Goal: Book appointment/travel/reservation

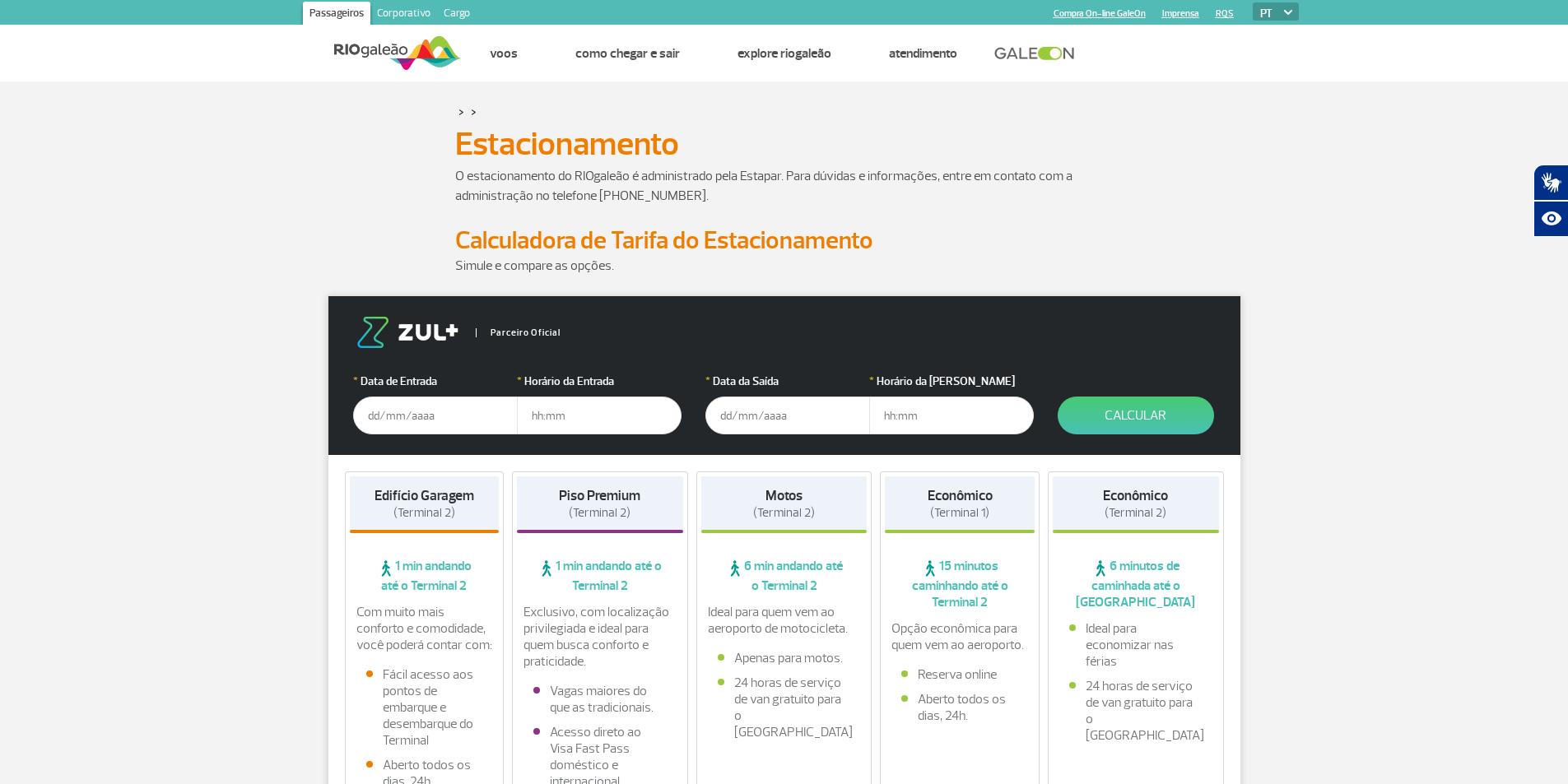
click at [362, 197] on div "O estacionamento do RIOgaleão é administrado pela Estapar. Para dúvidas e infor…" at bounding box center [784, 196] width 914 height 59
drag, startPoint x: 541, startPoint y: 173, endPoint x: 771, endPoint y: 179, distance: 230.1
click at [771, 179] on p "O estacionamento do RIOgaleão é administrado pela Estapar. Para dúvidas e infor…" at bounding box center [784, 186] width 659 height 40
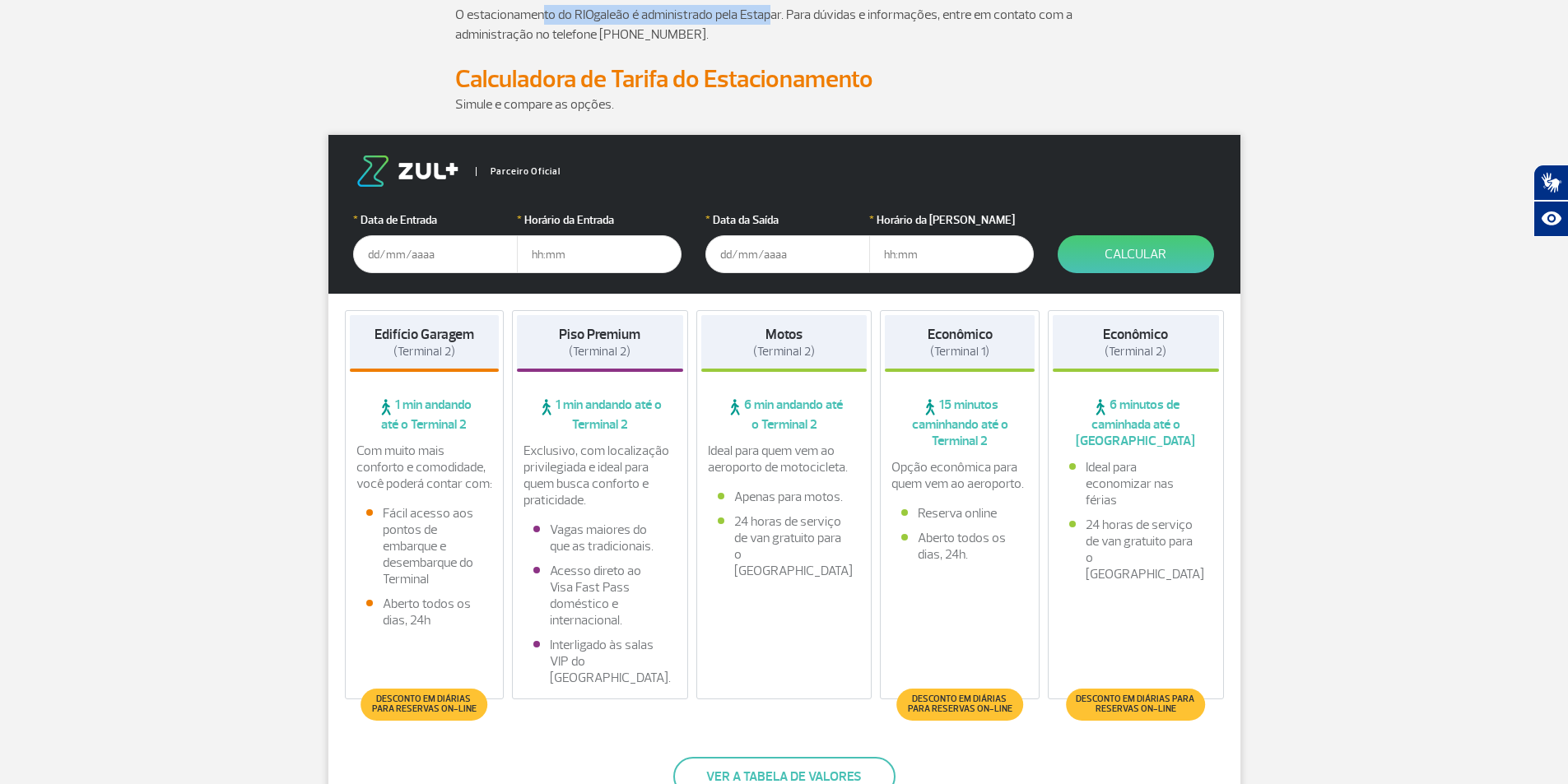
scroll to position [164, 0]
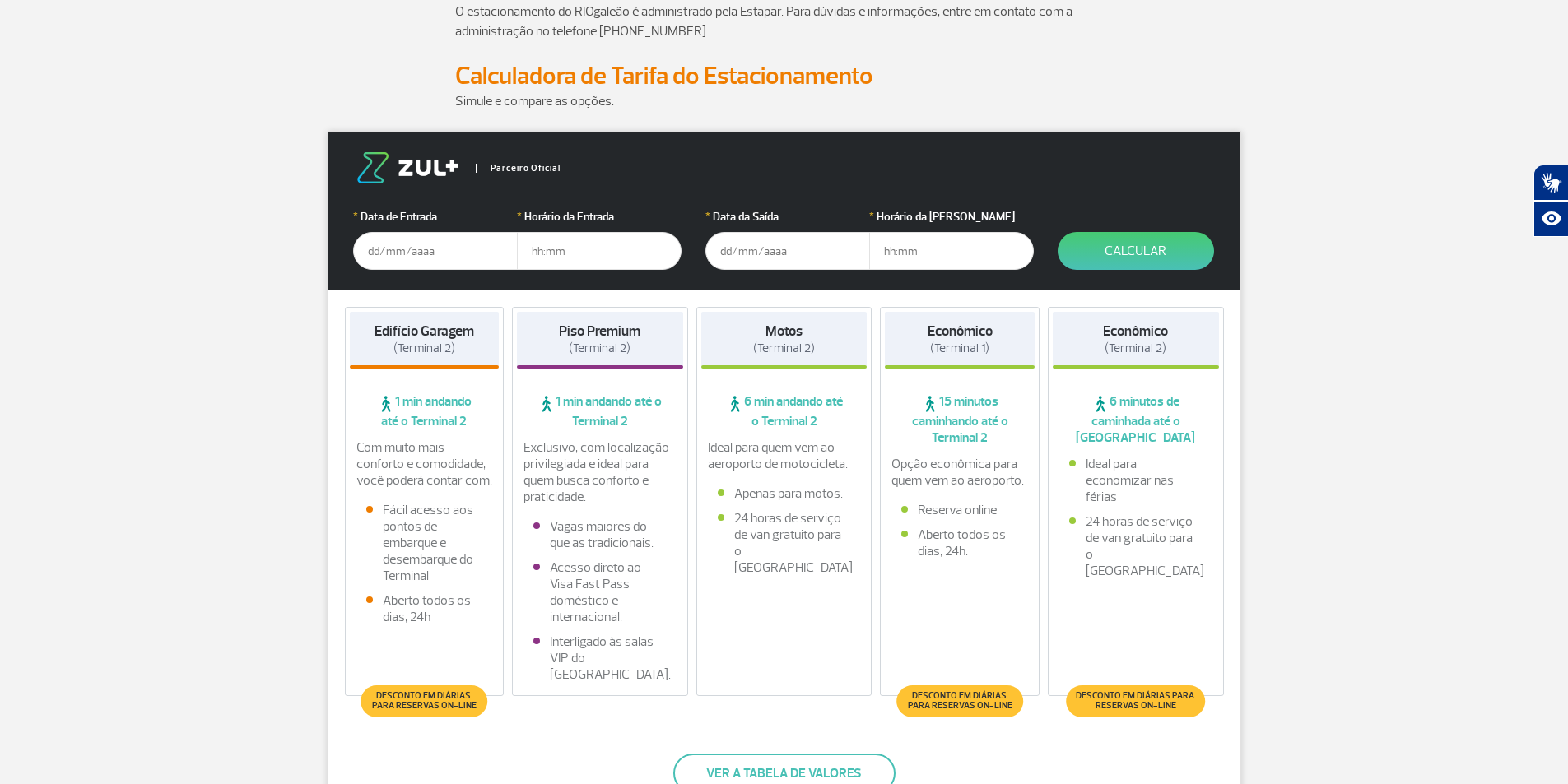
click at [446, 254] on input "text" at bounding box center [435, 250] width 164 height 38
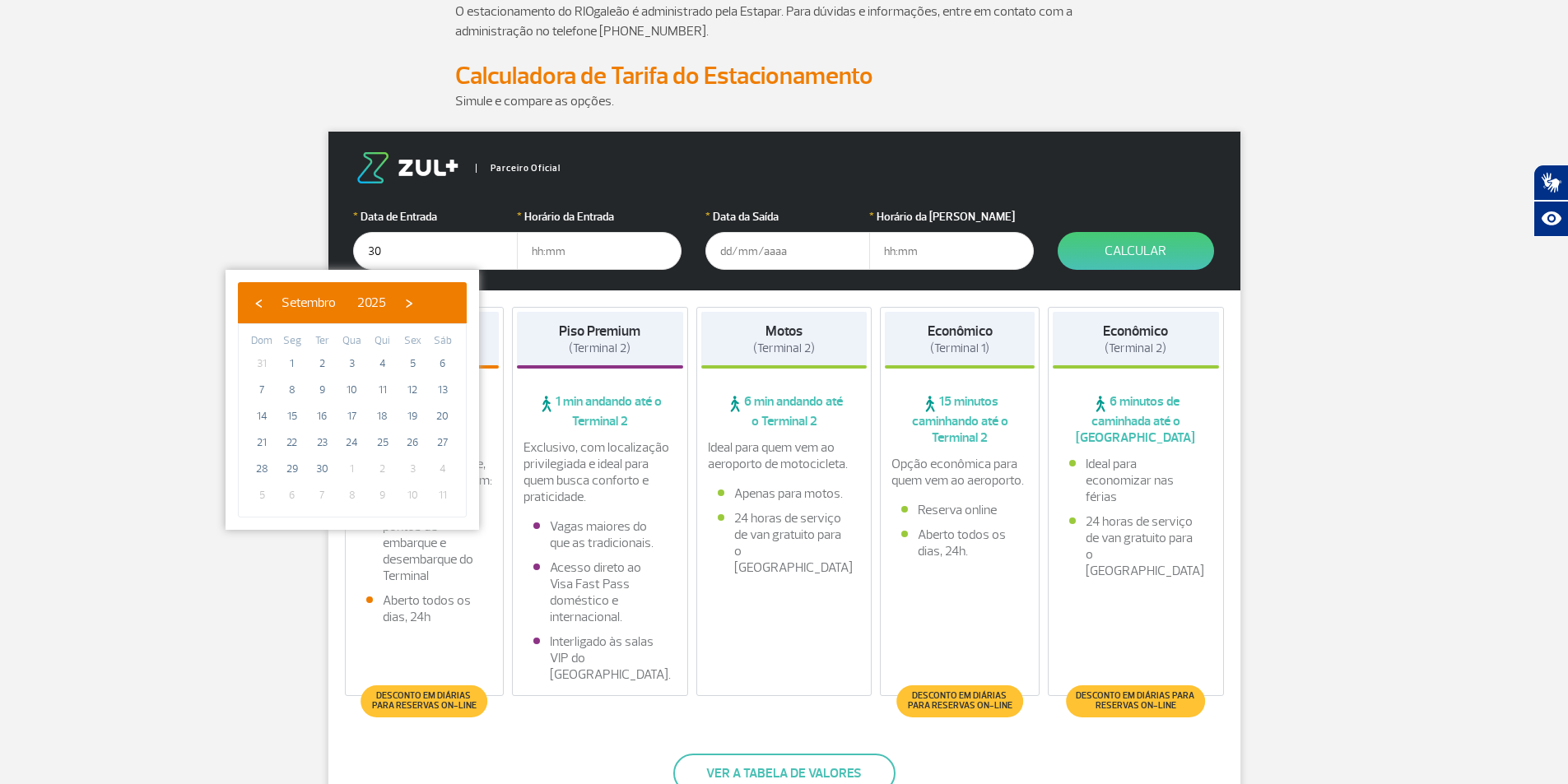
type input "[DATE]"
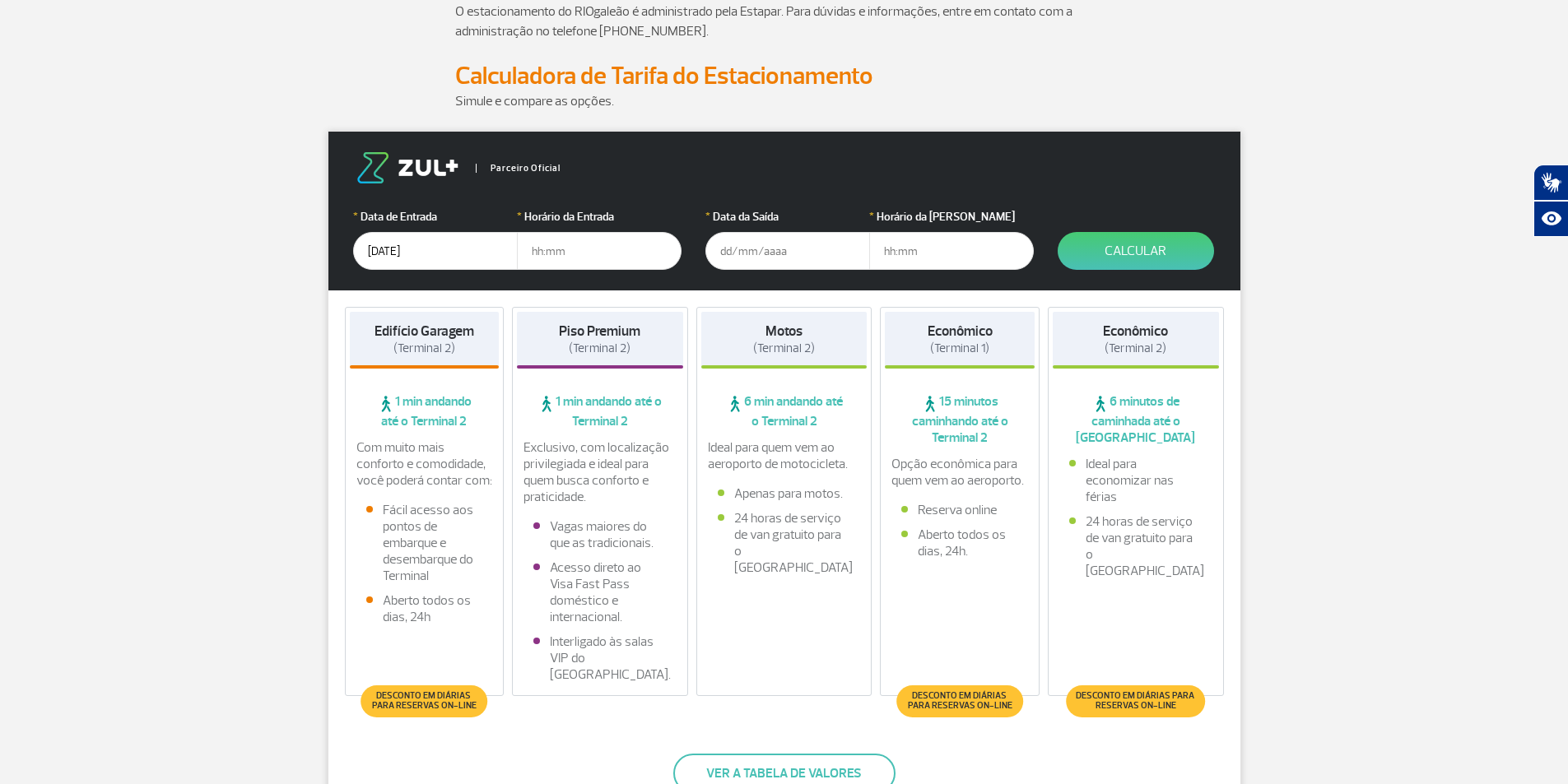
click at [565, 251] on input "text" at bounding box center [599, 250] width 164 height 38
click at [731, 253] on input "text" at bounding box center [787, 250] width 164 height 38
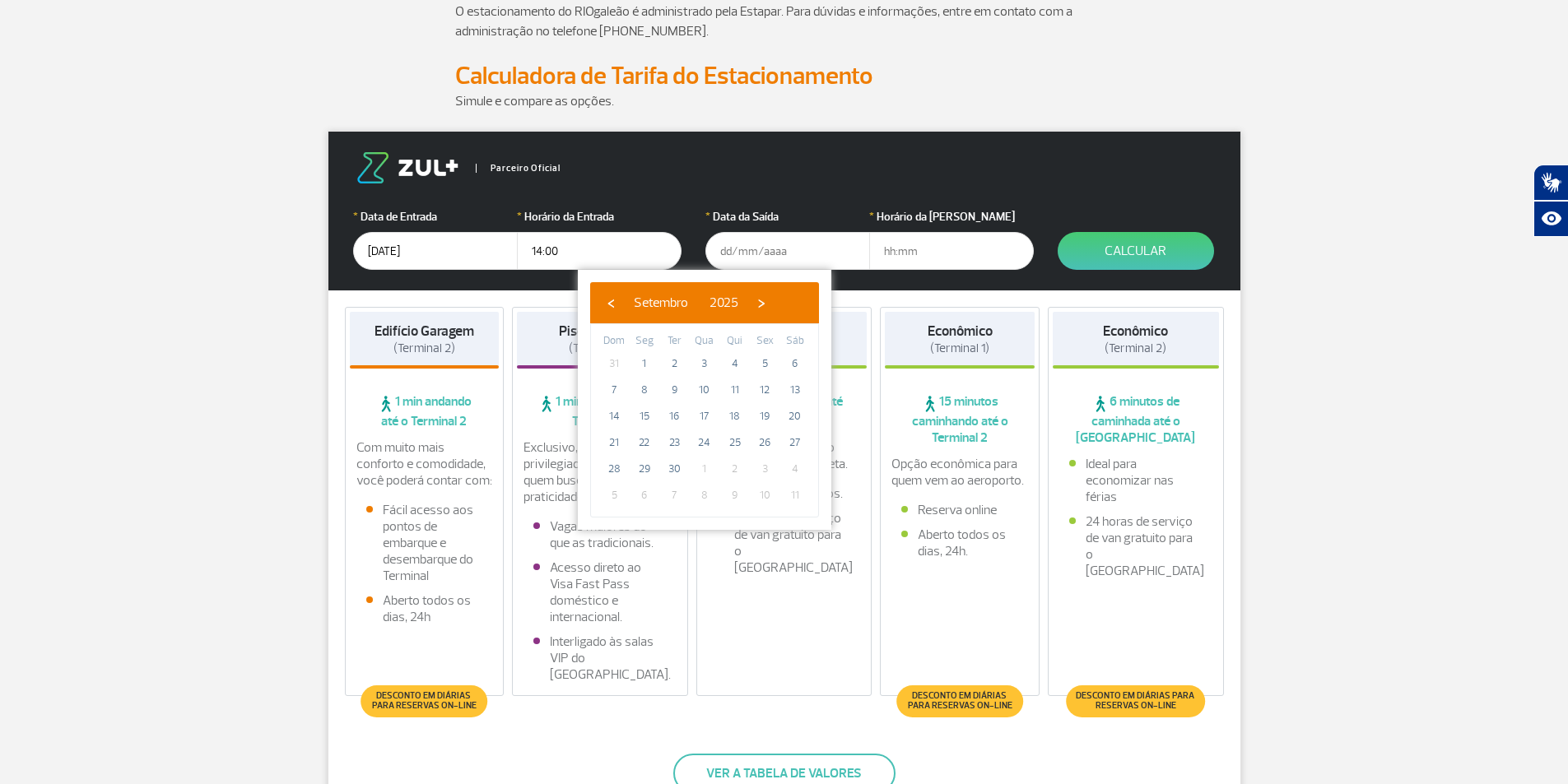
click at [554, 249] on input "14:00" at bounding box center [599, 250] width 164 height 38
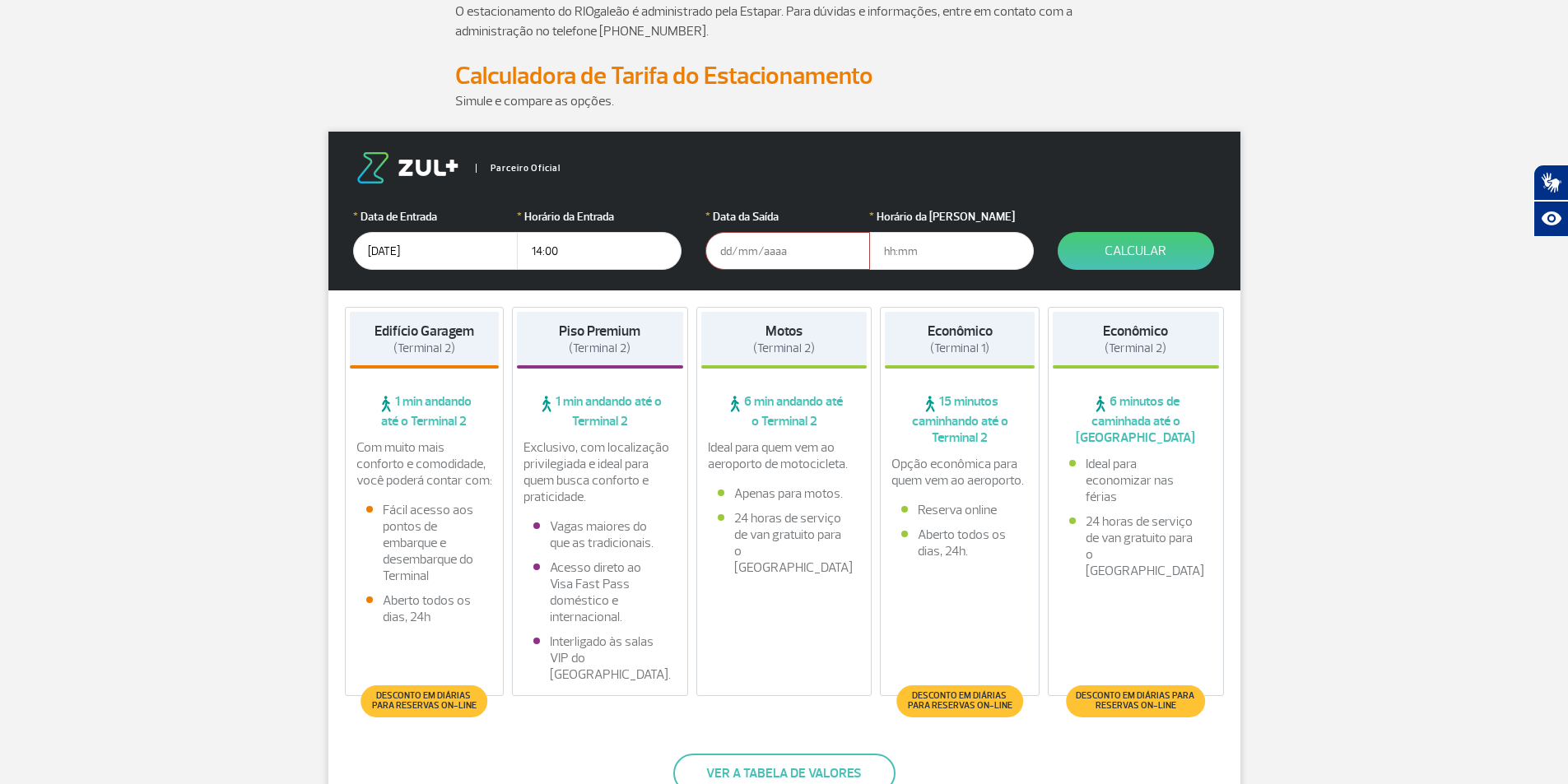
click at [554, 249] on input "14:00" at bounding box center [599, 250] width 164 height 38
type input "14:30"
click at [717, 258] on input "text" at bounding box center [787, 250] width 164 height 38
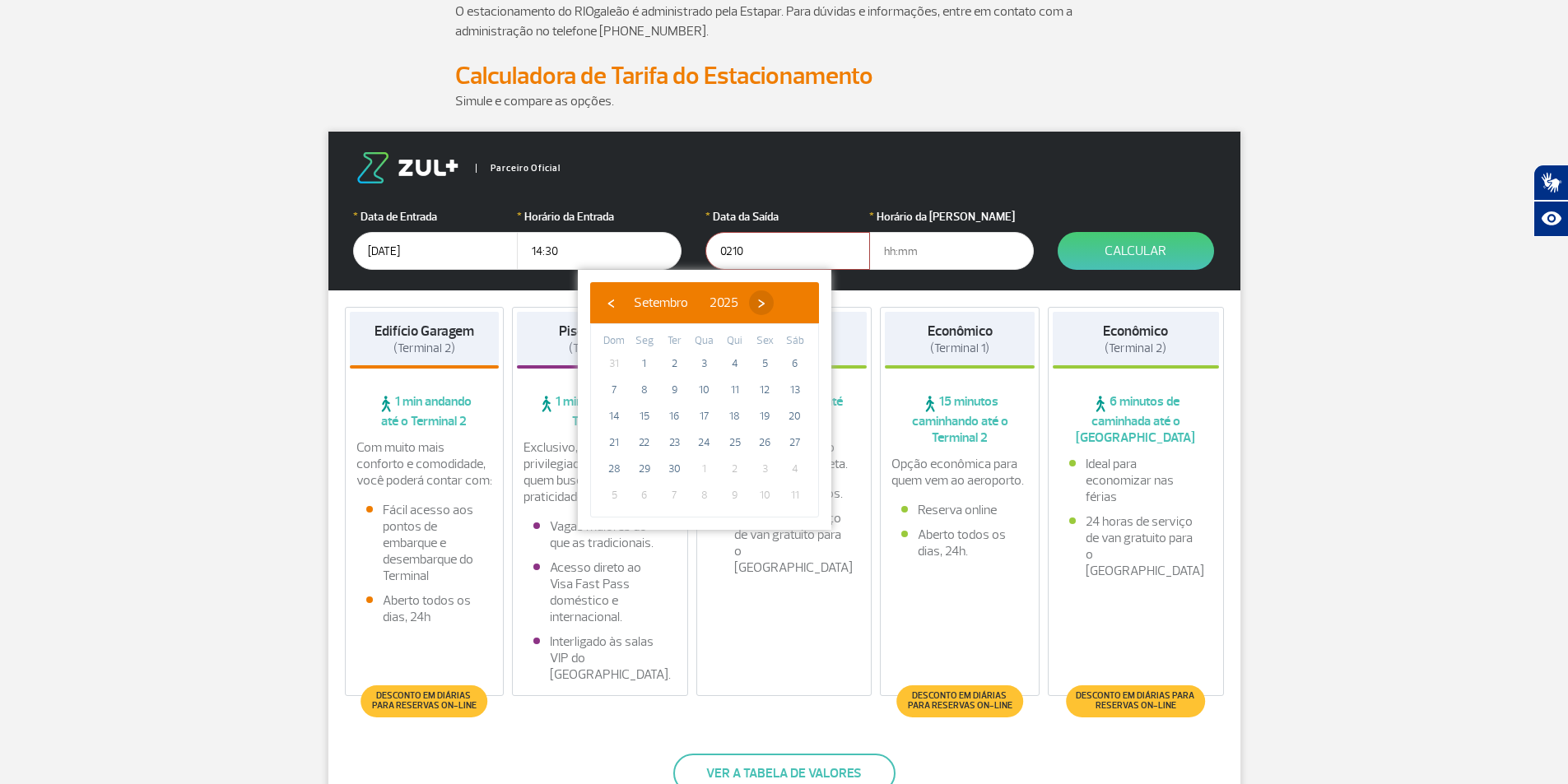
type input "[DATE]"
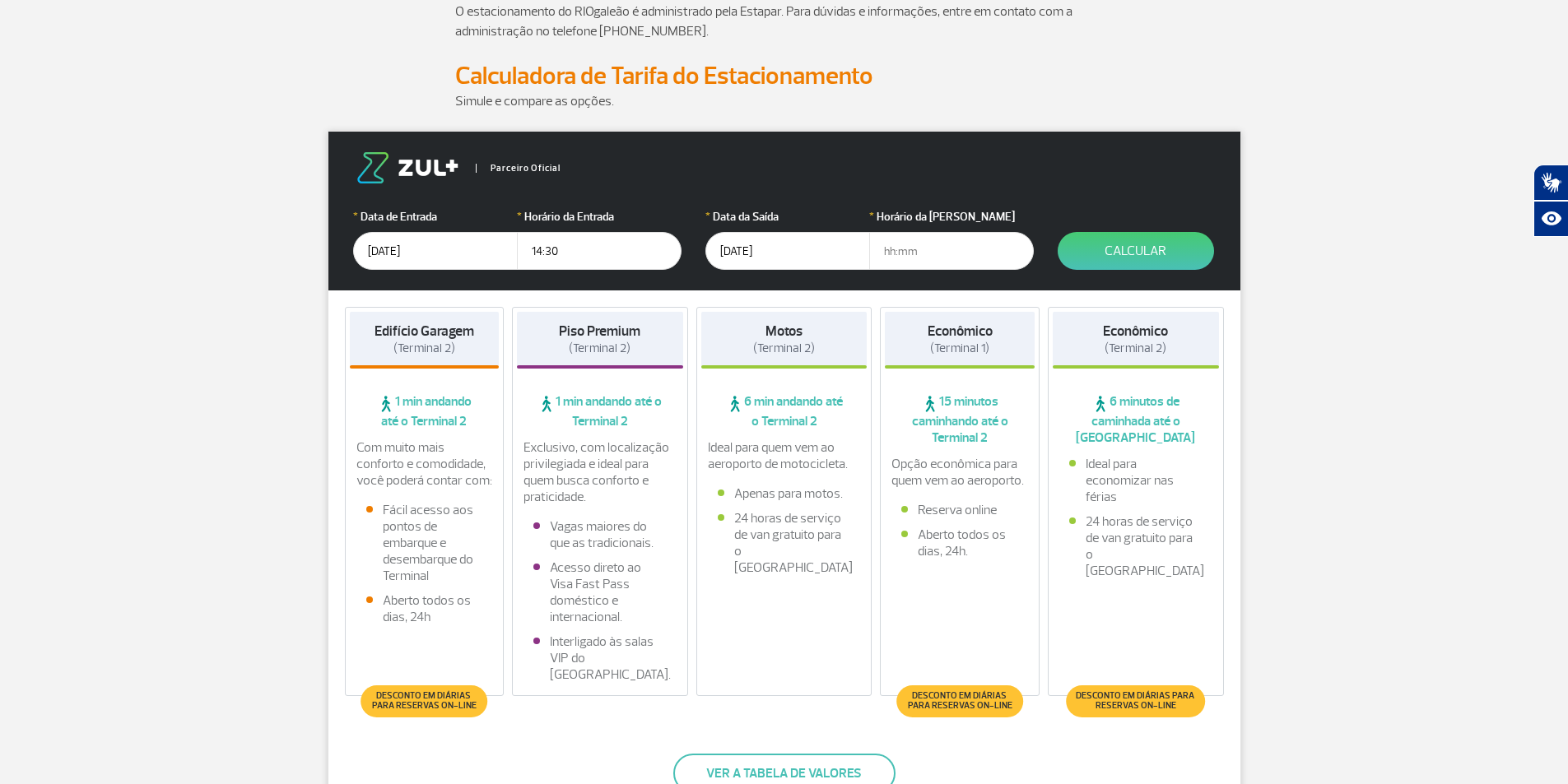
click at [803, 259] on input "[DATE]" at bounding box center [787, 250] width 164 height 38
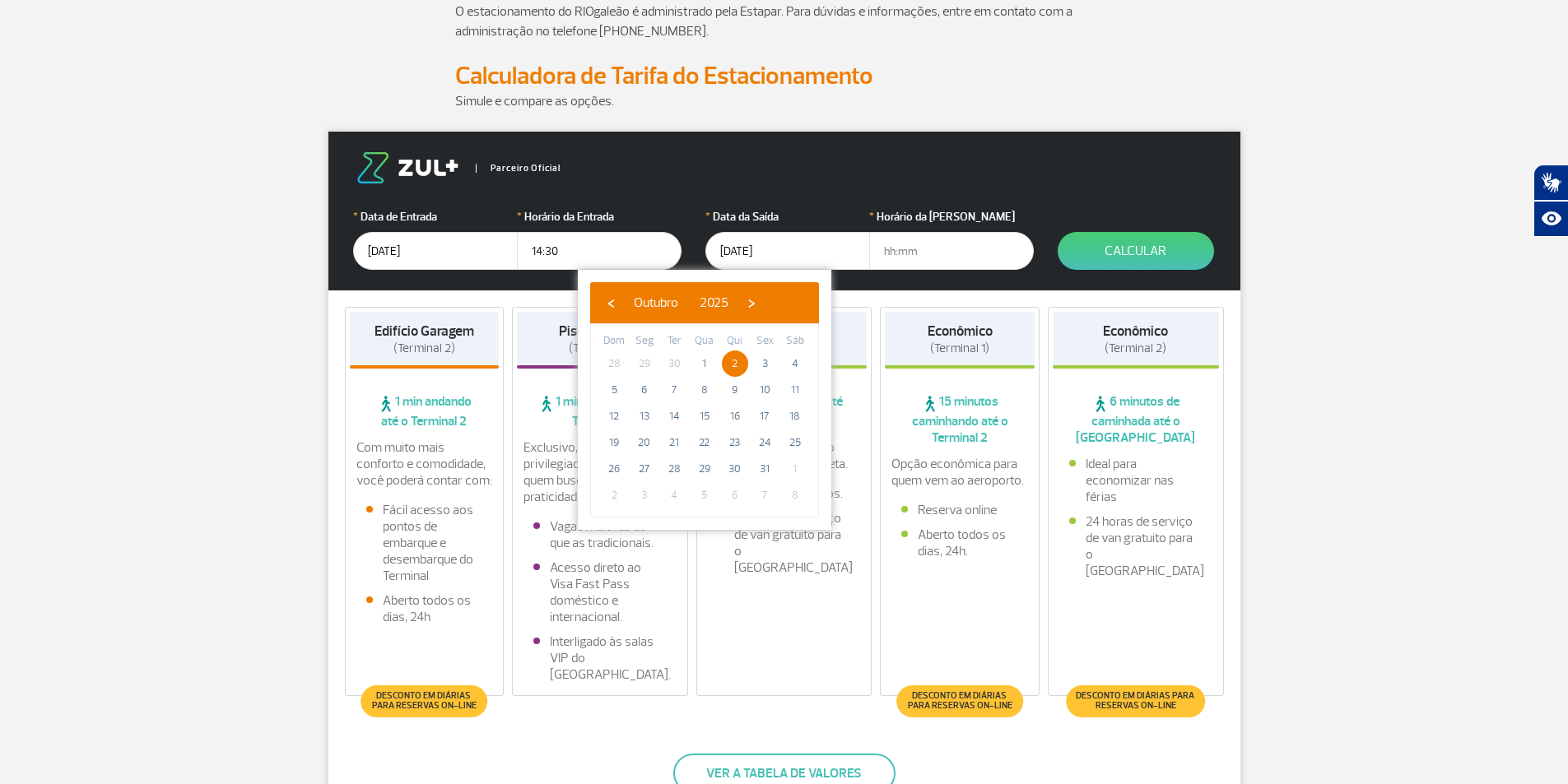
click at [907, 252] on input "text" at bounding box center [951, 250] width 164 height 38
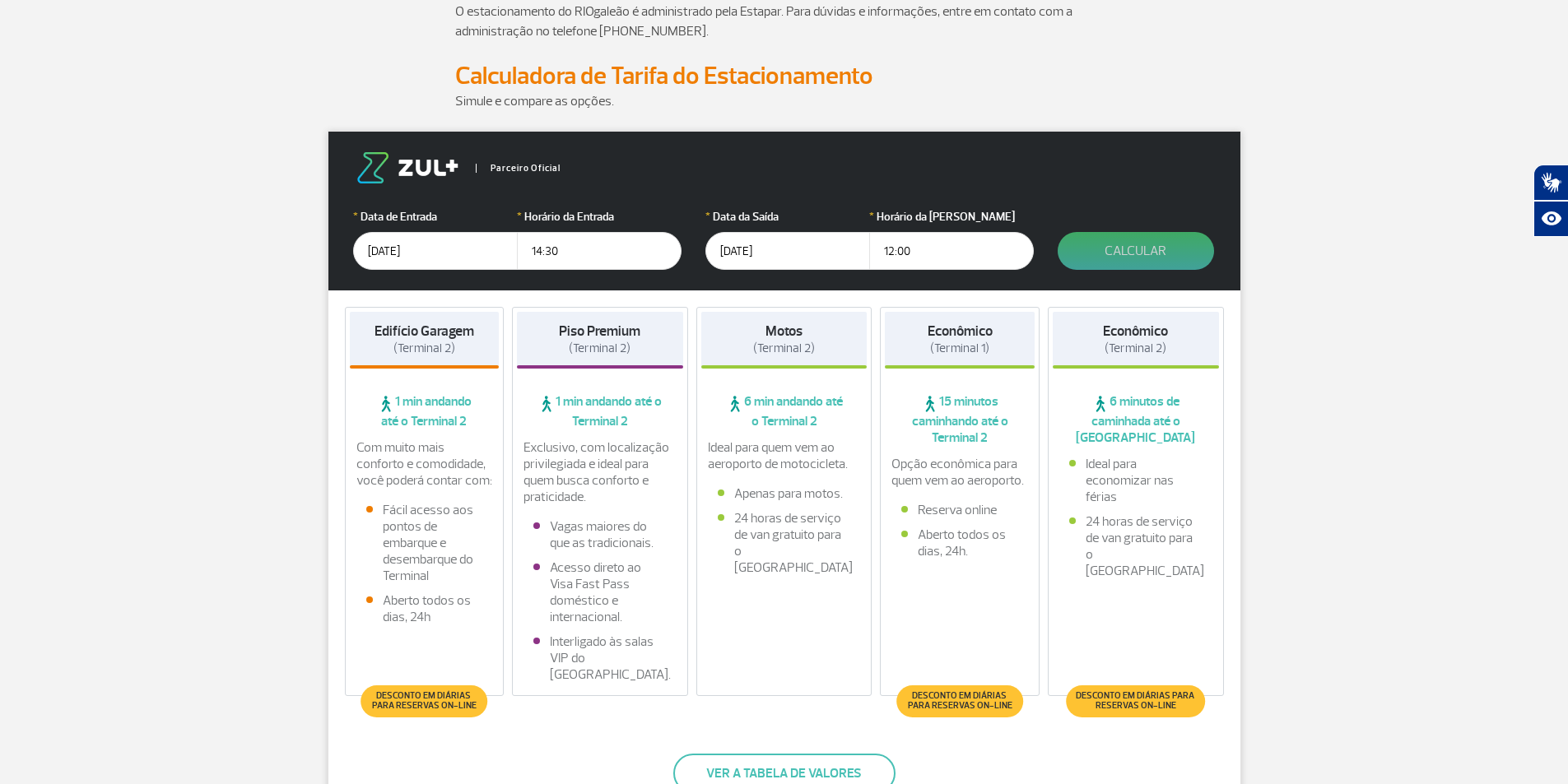
type input "12:00"
click at [1116, 248] on button "Calcular" at bounding box center [1136, 250] width 157 height 38
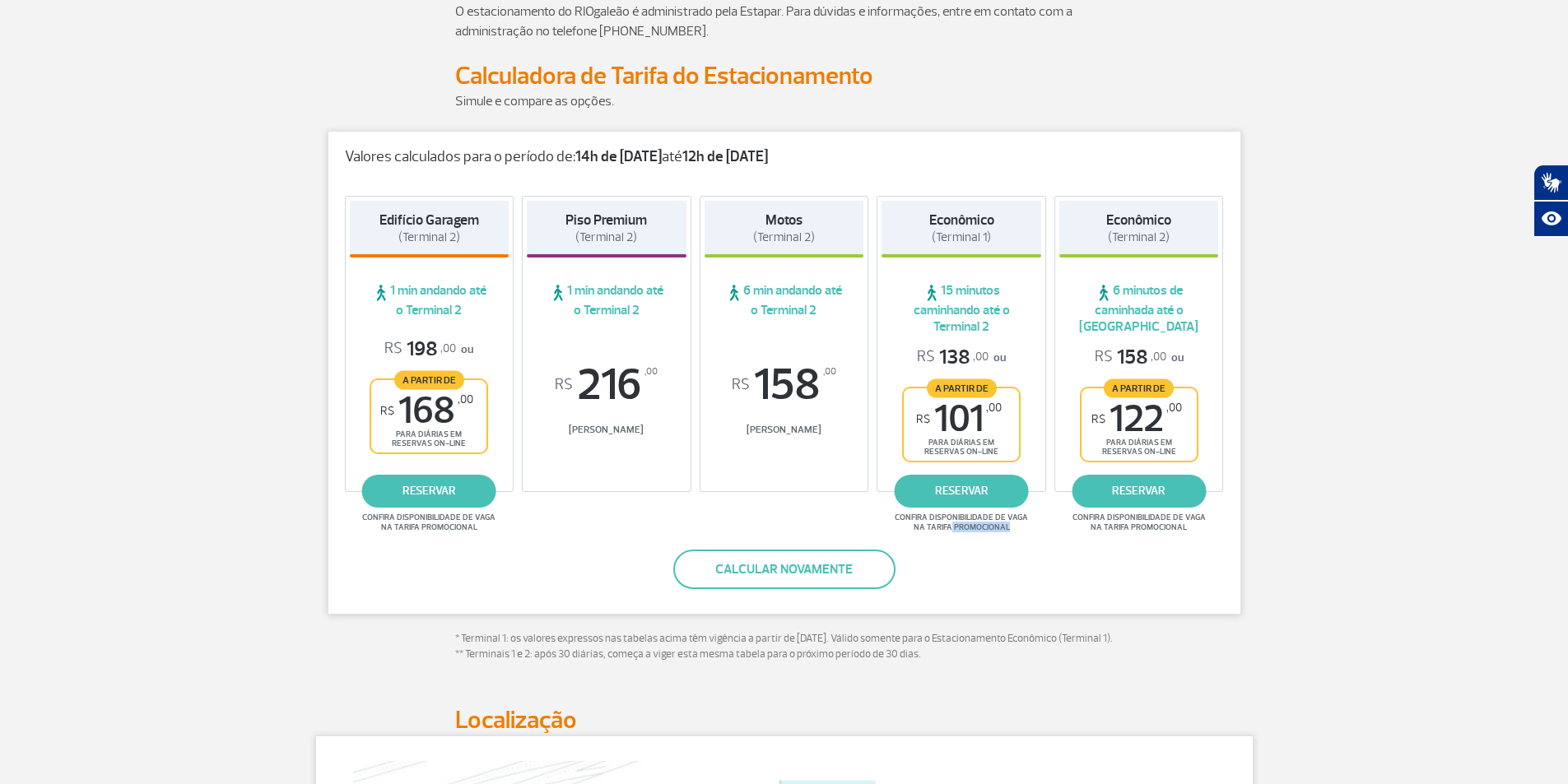
drag, startPoint x: 951, startPoint y: 524, endPoint x: 1028, endPoint y: 526, distance: 77.0
click at [1028, 526] on span "Confira disponibilidade de vaga na tarifa promocional" at bounding box center [962, 522] width 138 height 19
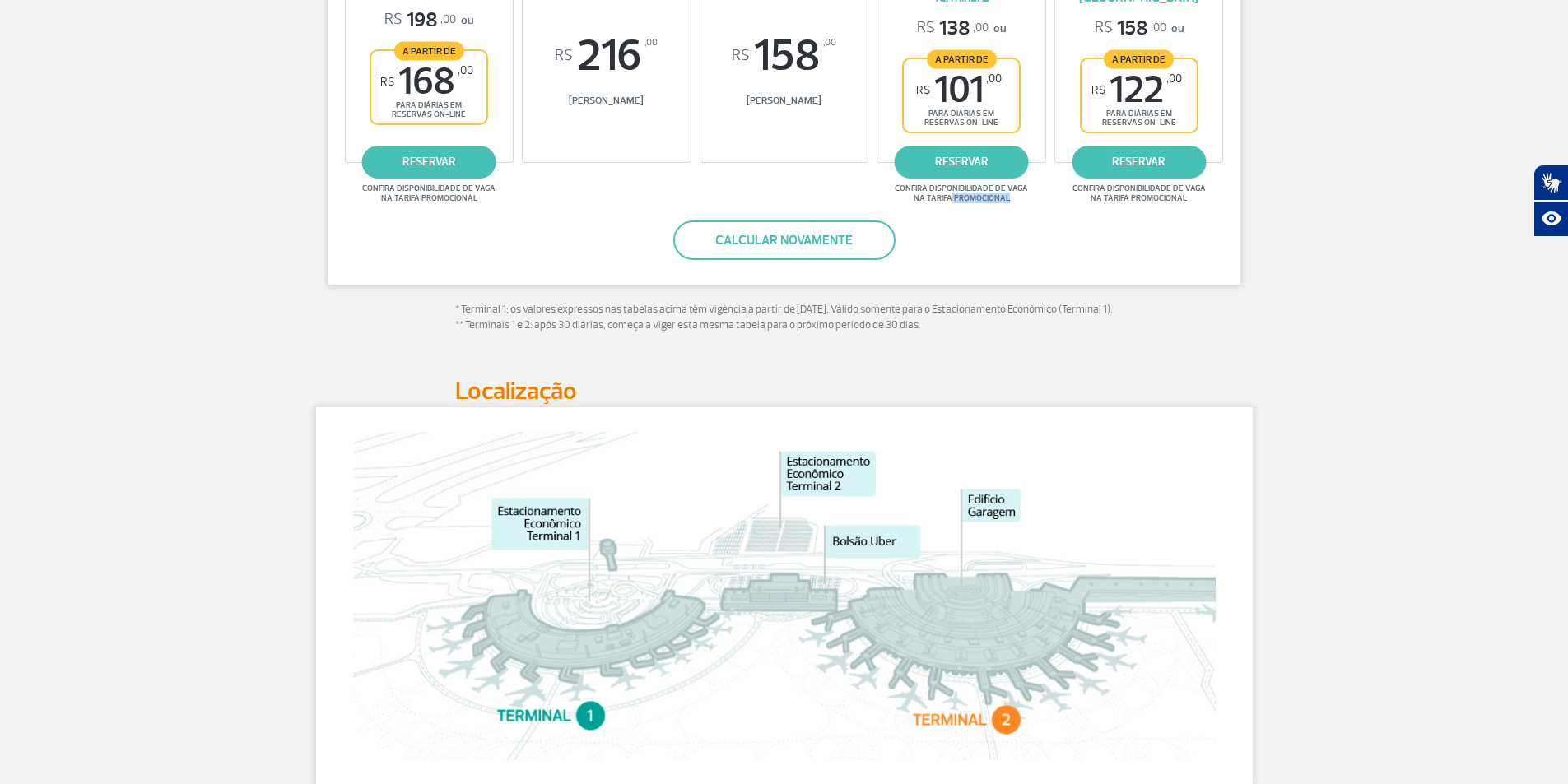
scroll to position [411, 0]
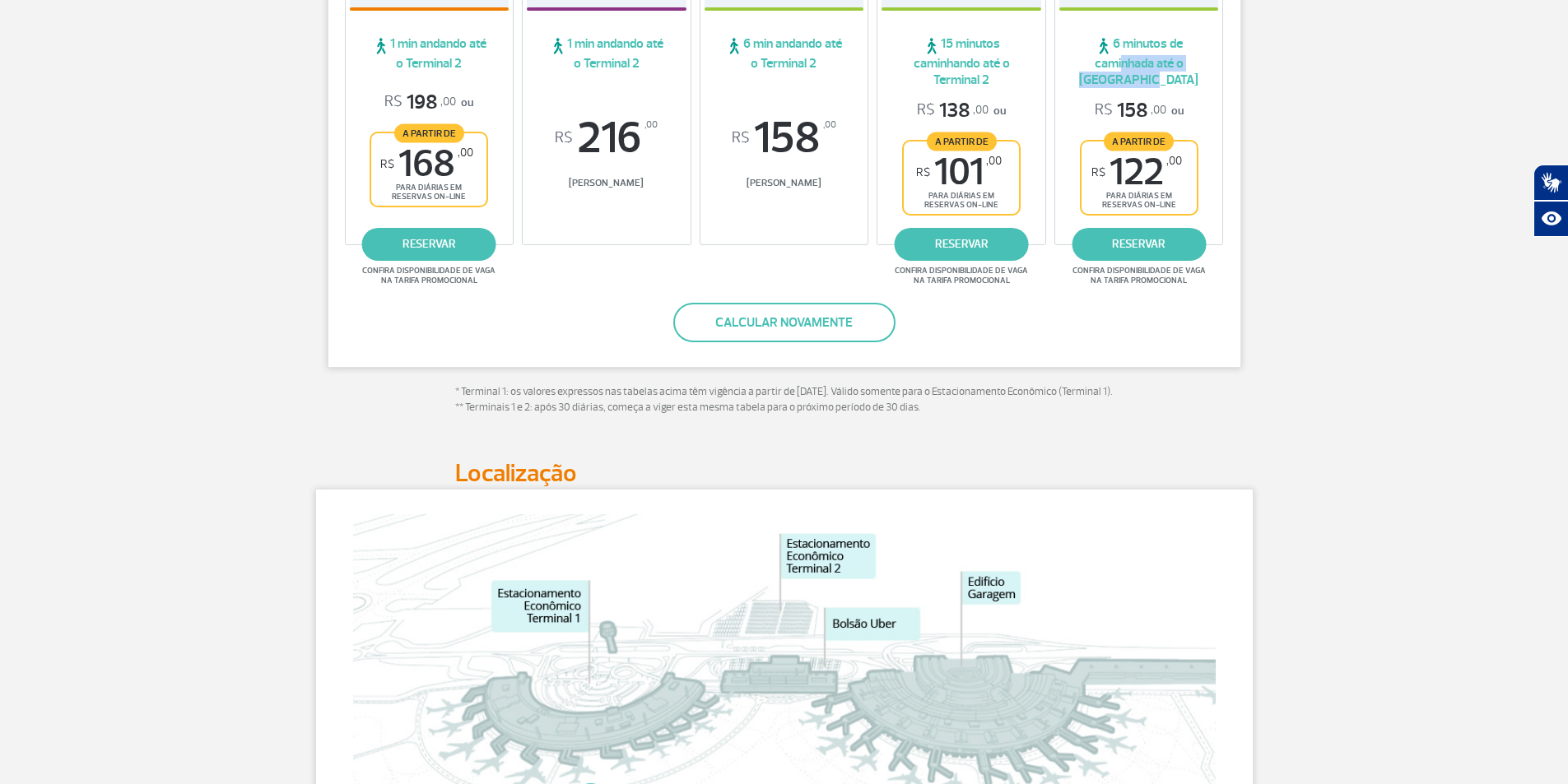
drag, startPoint x: 1115, startPoint y: 69, endPoint x: 1171, endPoint y: 85, distance: 58.2
click at [1171, 85] on span "6 minutos de caminhada até o [GEOGRAPHIC_DATA]" at bounding box center [1139, 61] width 160 height 53
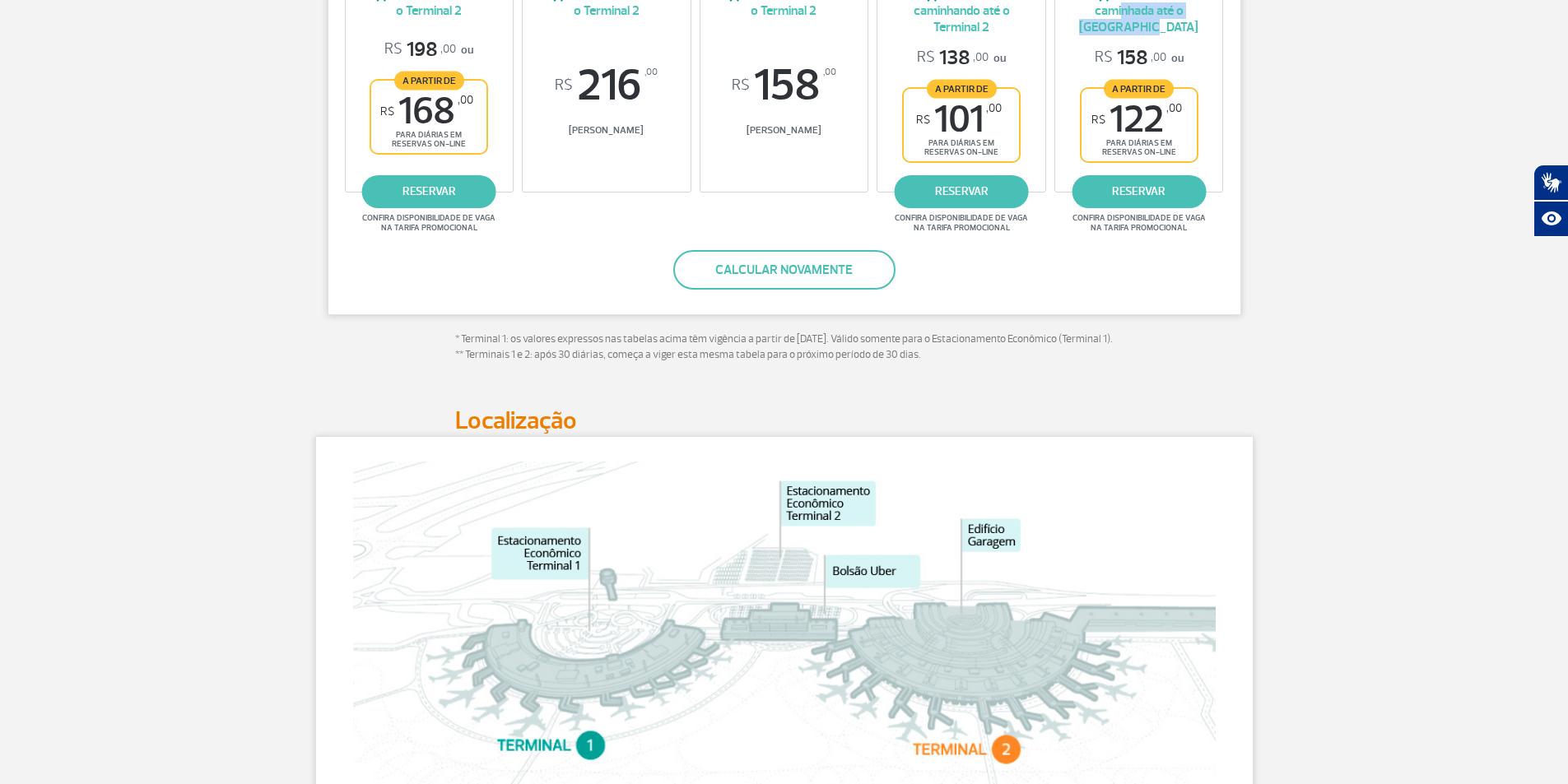
scroll to position [493, 0]
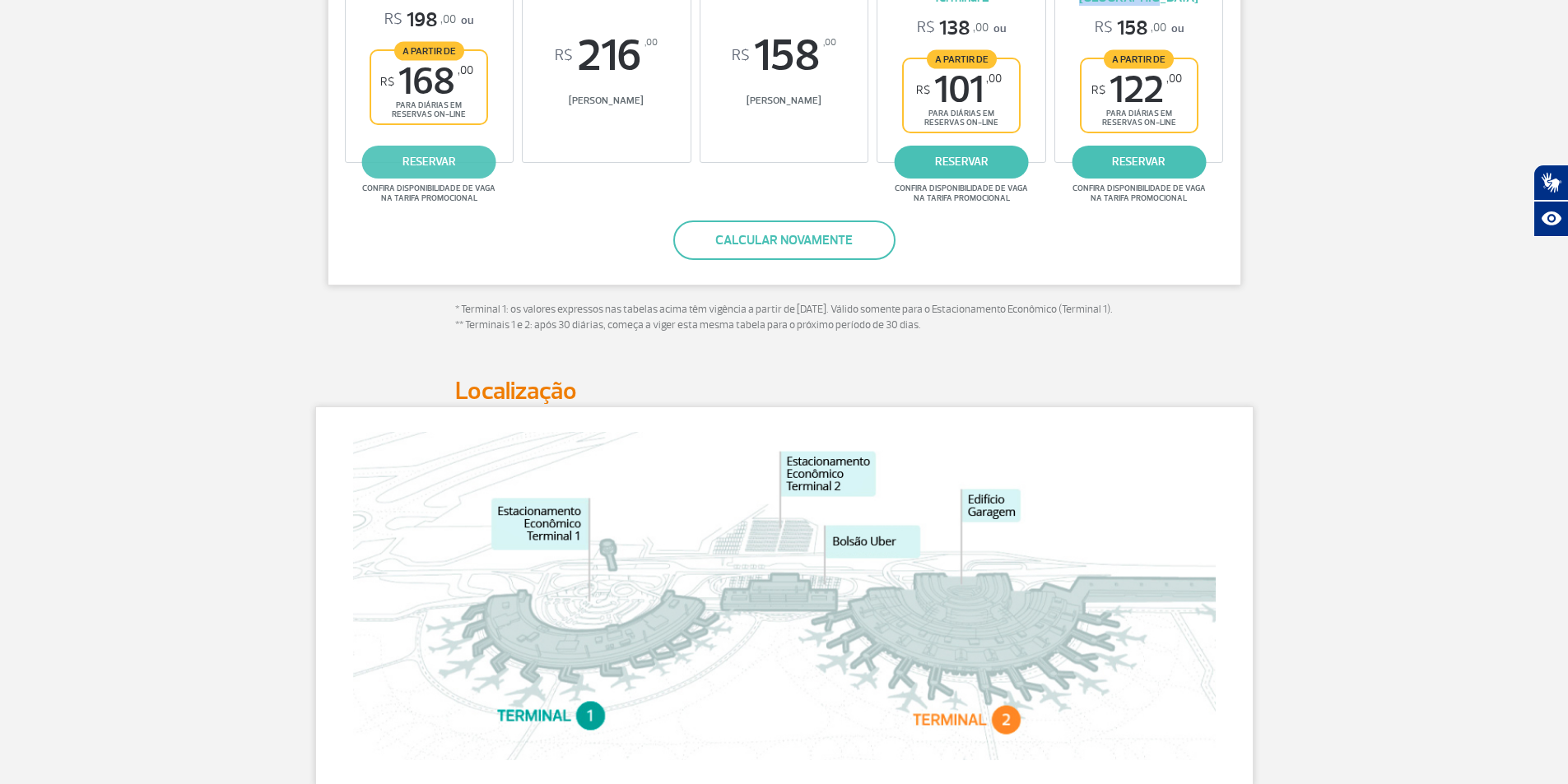
click at [453, 163] on link "reservar" at bounding box center [429, 162] width 134 height 33
